Goal: Communication & Community: Answer question/provide support

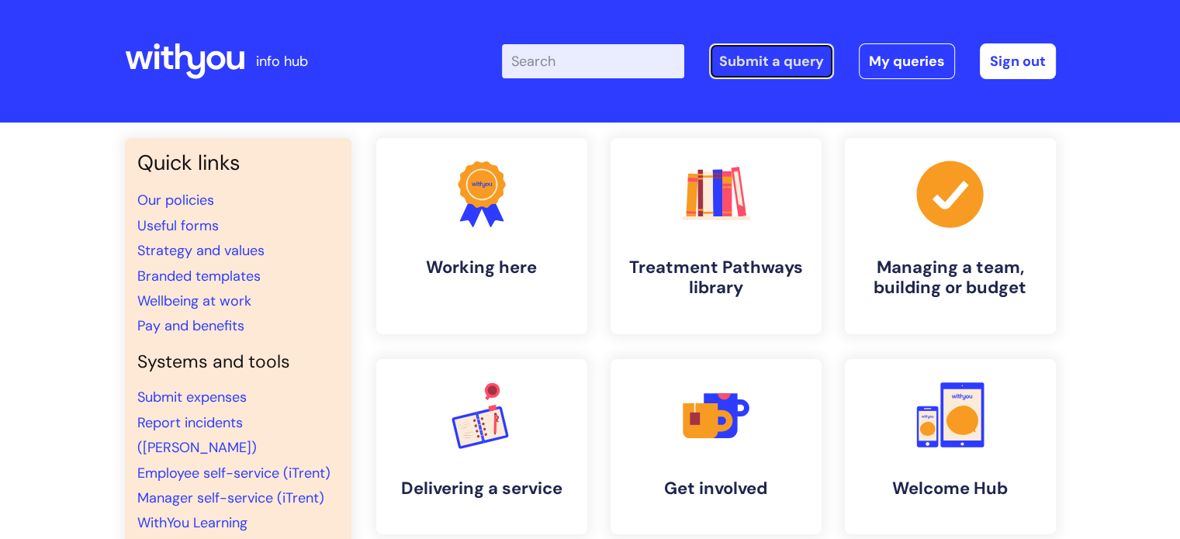
click at [768, 58] on link "Submit a query" at bounding box center [771, 61] width 125 height 36
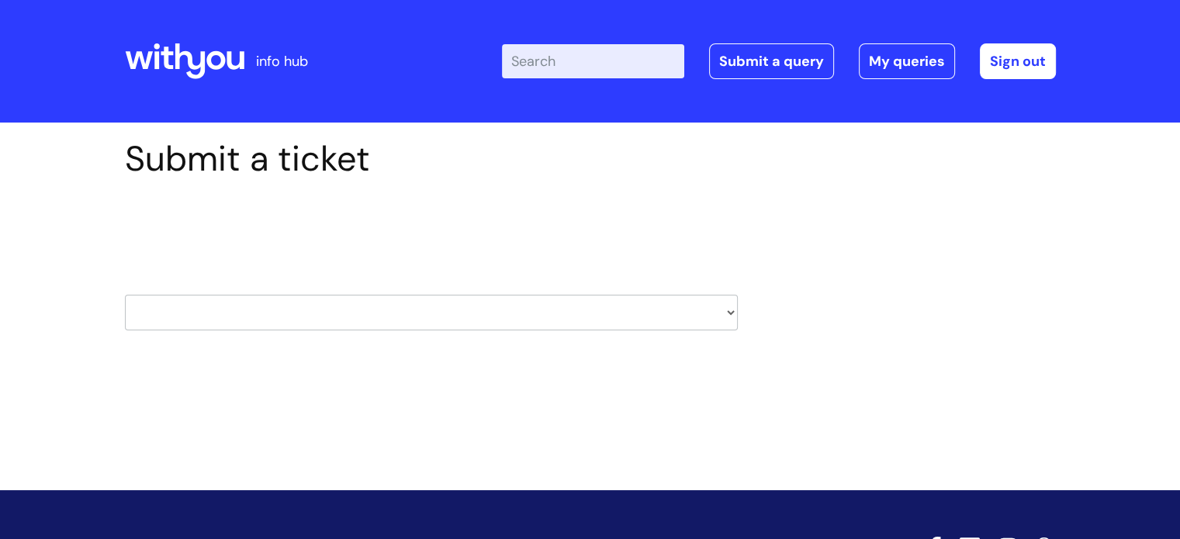
click at [276, 307] on select "HR / People IT and Support Clinical Drug Alerts Finance Accounts Data Support T…" at bounding box center [431, 313] width 613 height 36
select select "hr_/_people"
click at [125, 295] on select "HR / People IT and Support Clinical Drug Alerts Finance Accounts Data Support T…" at bounding box center [431, 313] width 613 height 36
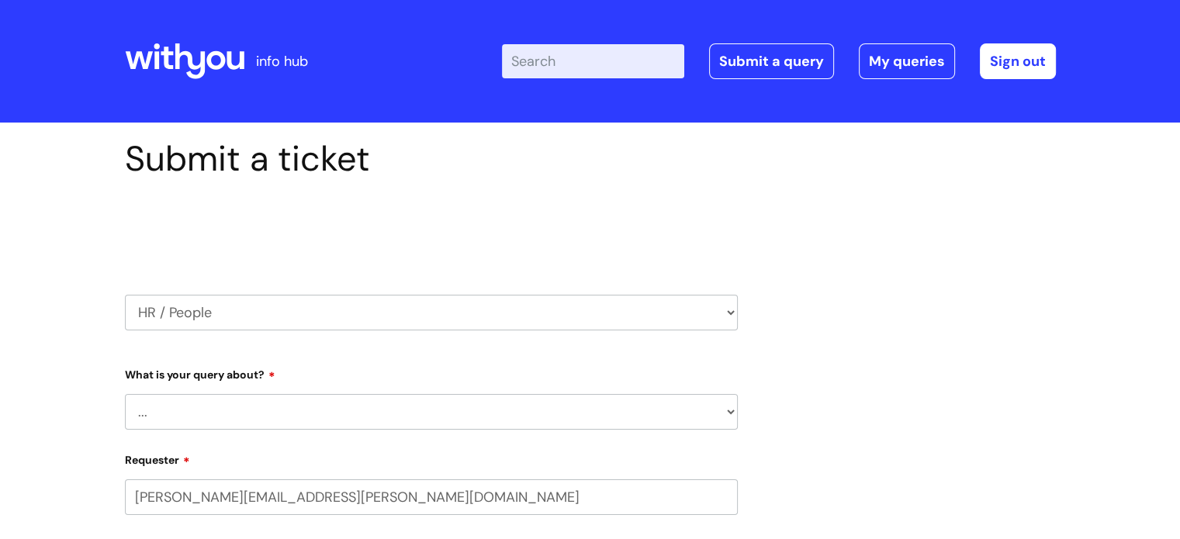
select select "80004286540"
click at [226, 323] on select "HR / People IT and Support Clinical Drug Alerts Finance Accounts Data Support T…" at bounding box center [431, 313] width 613 height 36
select select "it_and_support"
click at [125, 295] on select "HR / People IT and Support Clinical Drug Alerts Finance Accounts Data Support T…" at bounding box center [431, 313] width 613 height 36
select select "80004286540"
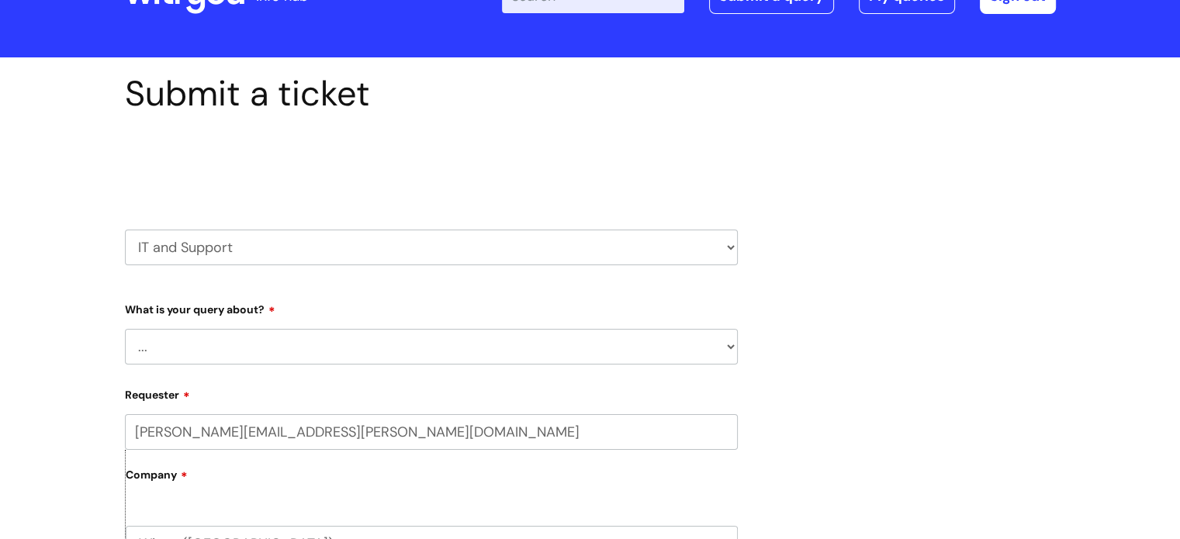
scroll to position [155, 0]
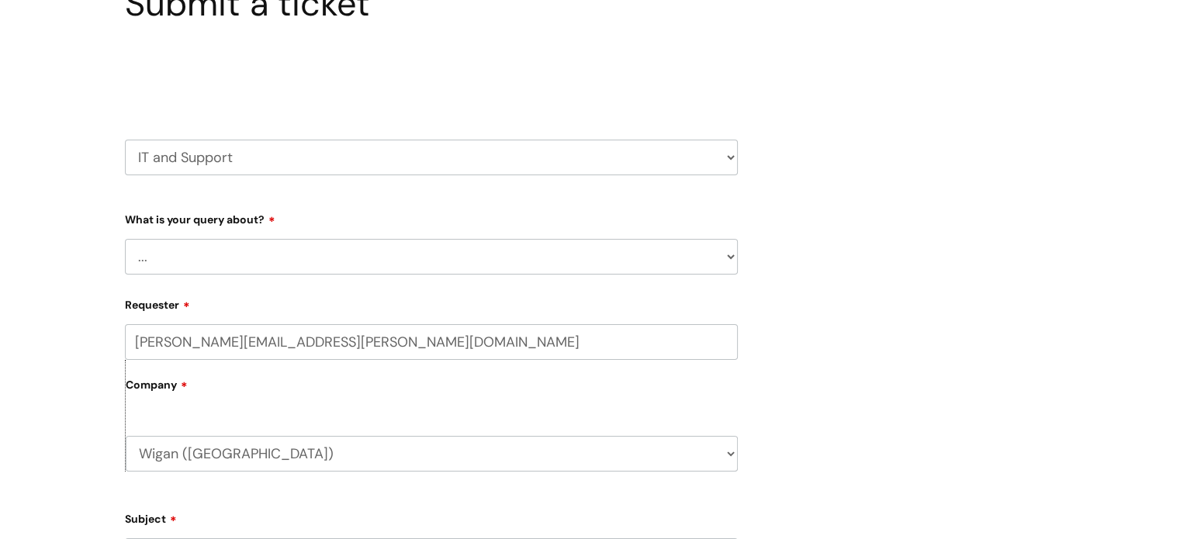
click at [307, 248] on select "... Mobile Phone Reset & MFA Accounts, Starters and Leavers IT Hardware issue I…" at bounding box center [431, 257] width 613 height 36
select select "Something Else"
click at [125, 239] on select "... Mobile Phone Reset & MFA Accounts, Starters and Leavers IT Hardware issue I…" at bounding box center [431, 257] width 613 height 36
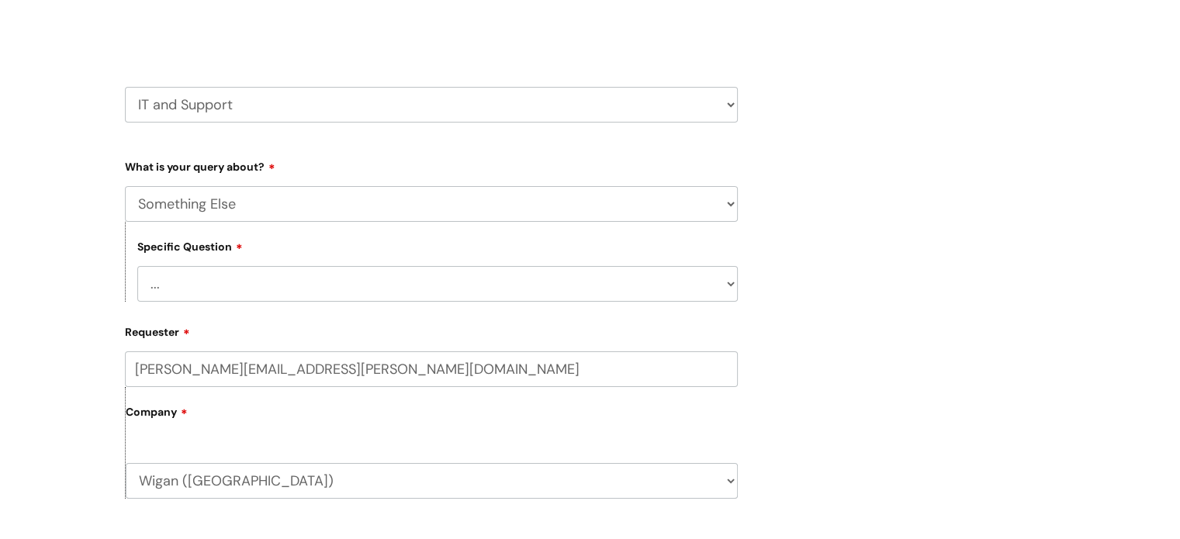
scroll to position [310, 0]
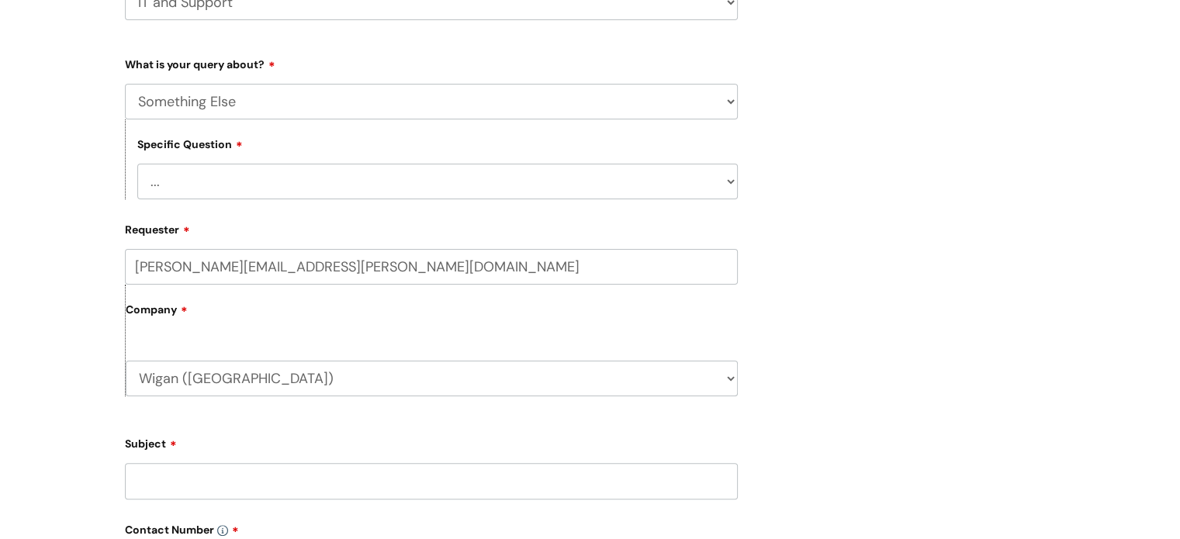
click at [257, 172] on select "... My problem is not listed" at bounding box center [437, 182] width 601 height 36
select select "My problem is not listed"
click at [137, 164] on select "... My problem is not listed" at bounding box center [437, 182] width 601 height 36
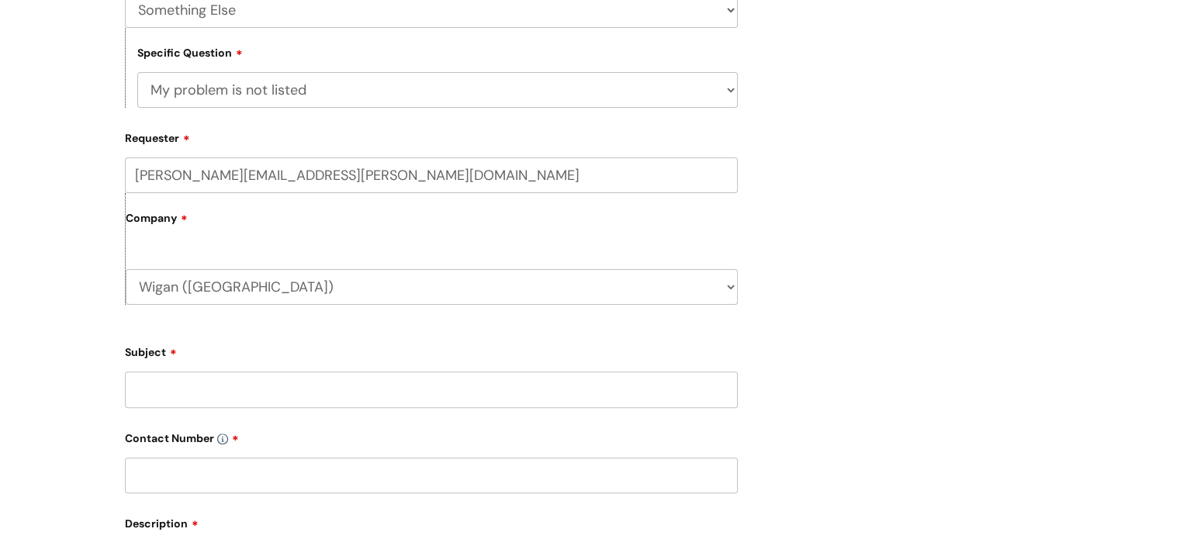
scroll to position [543, 0]
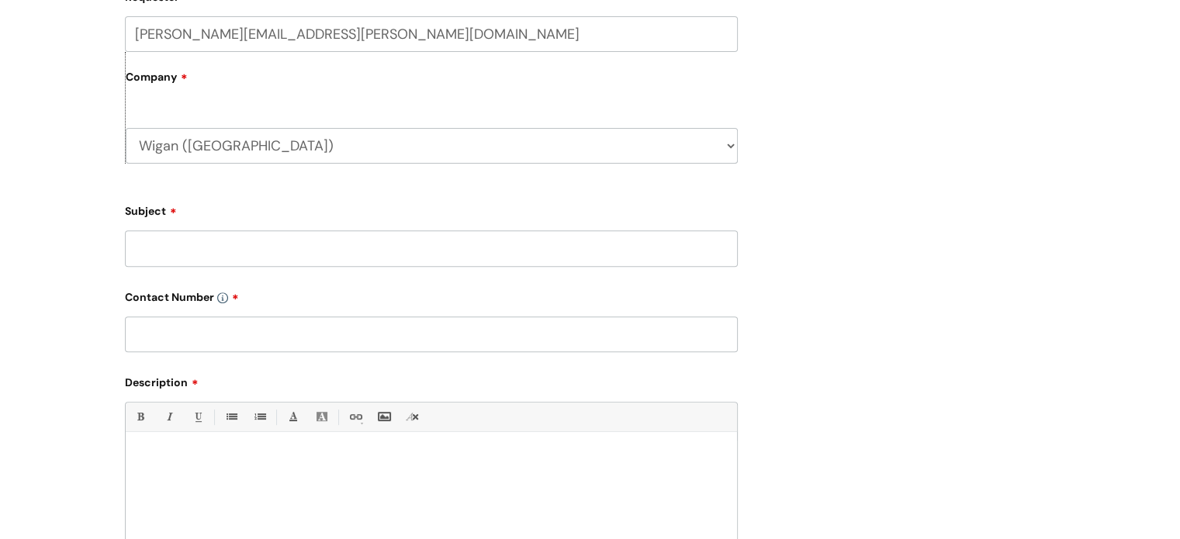
click at [209, 244] on input "Subject" at bounding box center [431, 248] width 613 height 36
type input "Asset transfer"
click at [180, 327] on input "text" at bounding box center [431, 335] width 613 height 36
type input "07966206604"
click at [183, 457] on p at bounding box center [431, 459] width 588 height 14
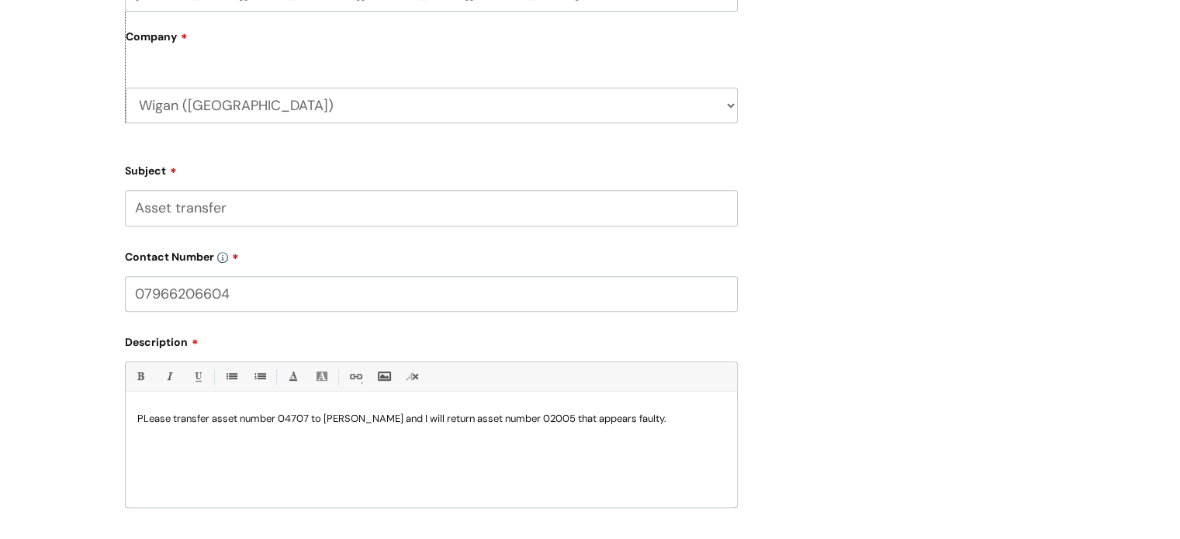
scroll to position [621, 0]
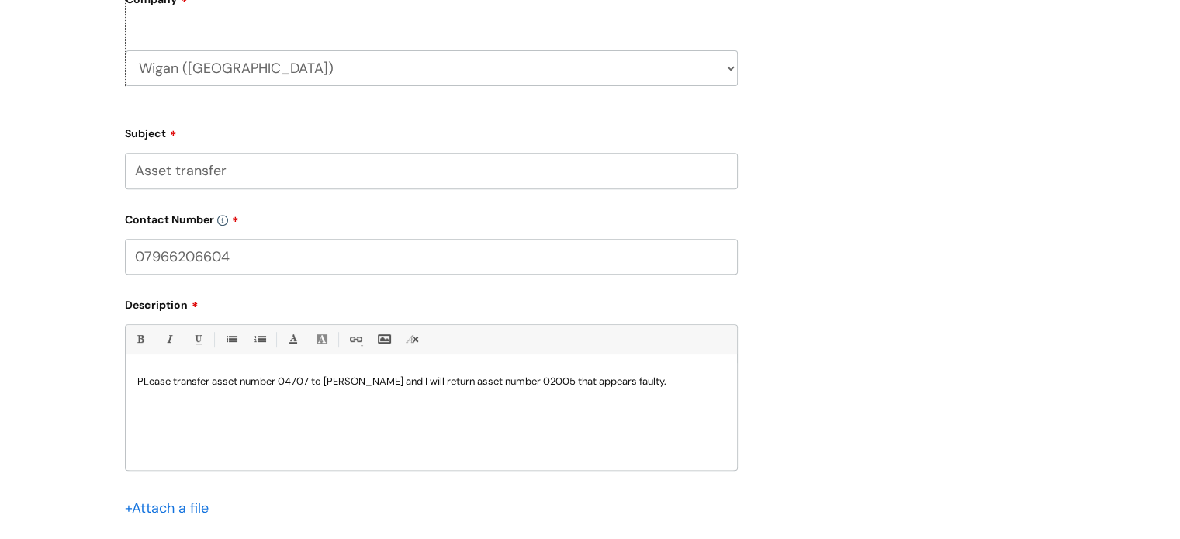
click at [388, 379] on p "PLease transfer asset number 04707 to Emma Hunter and I will return asset numbe…" at bounding box center [431, 382] width 588 height 14
click at [650, 378] on p "Please transfer asset number 04707 to Emma Hunter from Nicole Shields and I wil…" at bounding box center [431, 389] width 588 height 28
click at [338, 394] on p "Please transfer asset number 04707 to Emma Hunter from Nicole Shields and I wil…" at bounding box center [431, 389] width 588 height 28
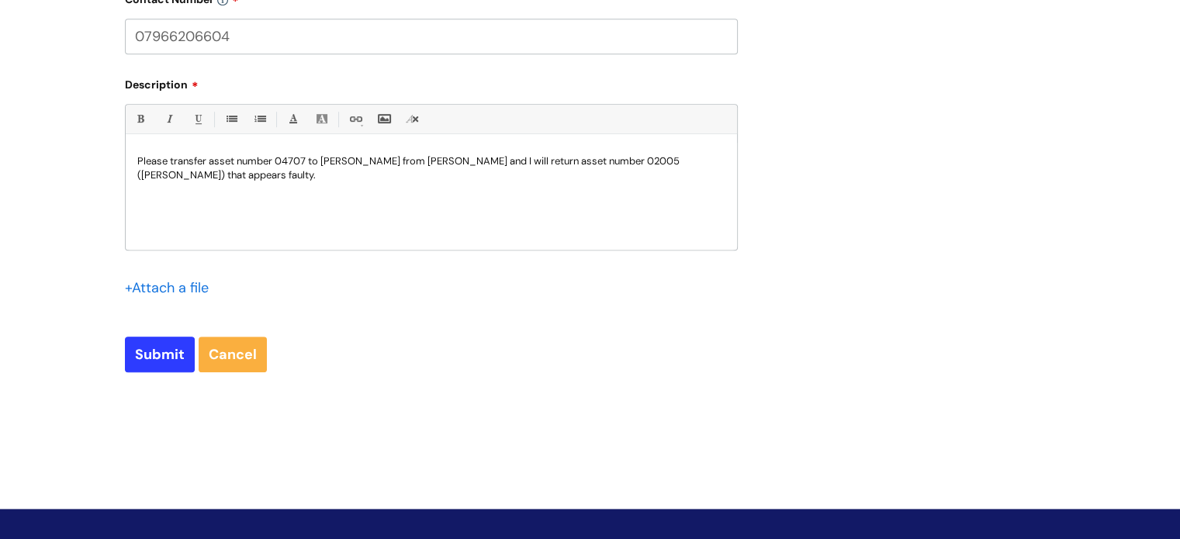
scroll to position [776, 0]
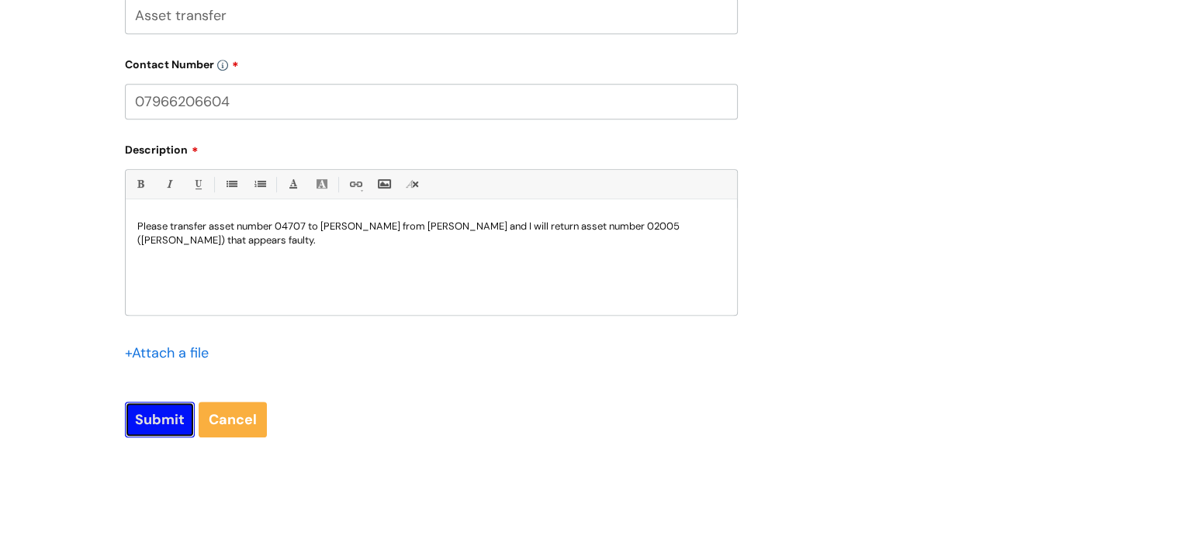
click at [151, 414] on input "Submit" at bounding box center [160, 420] width 70 height 36
type input "Please Wait..."
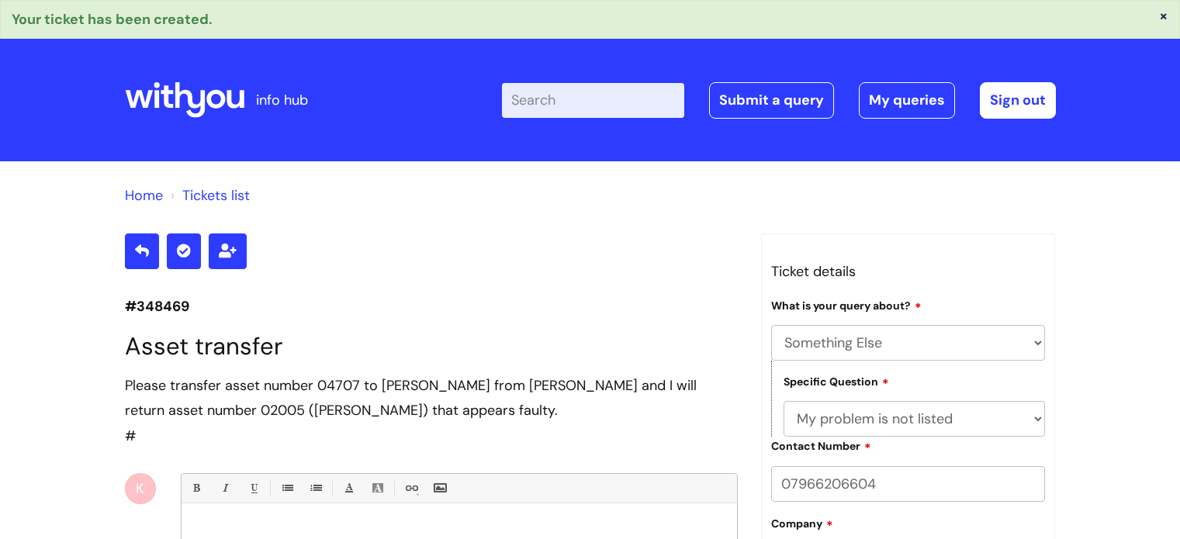
select select "Something Else"
select select "My problem is not listed"
